Goal: Information Seeking & Learning: Find specific fact

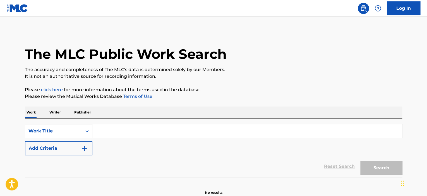
click at [56, 115] on p "Writer" at bounding box center [55, 113] width 15 height 12
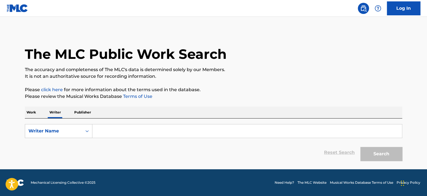
click at [113, 130] on input "Search Form" at bounding box center [247, 131] width 310 height 13
paste input "[PERSON_NAME]"
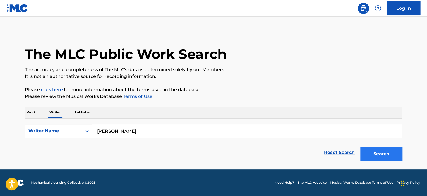
type input "[PERSON_NAME]"
click at [387, 156] on button "Search" at bounding box center [382, 154] width 42 height 14
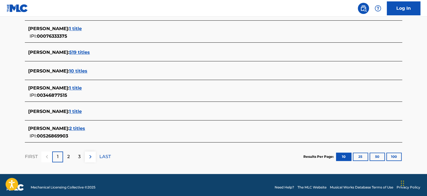
scroll to position [228, 0]
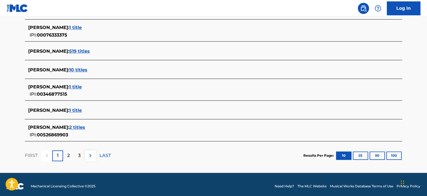
click at [83, 128] on span "2 titles" at bounding box center [77, 127] width 16 height 5
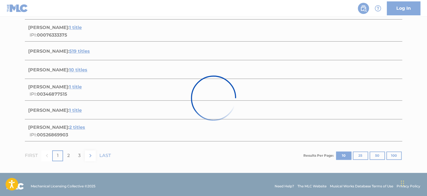
scroll to position [134, 0]
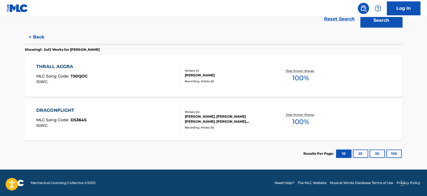
click at [161, 79] on div "THRALL AGGRA MLC Song Code : T50QOC ISWC :" at bounding box center [108, 75] width 144 height 25
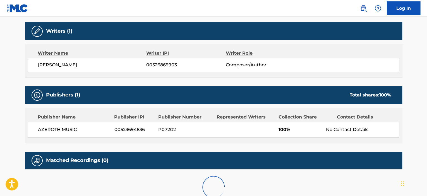
scroll to position [200, 0]
